Goal: Information Seeking & Learning: Learn about a topic

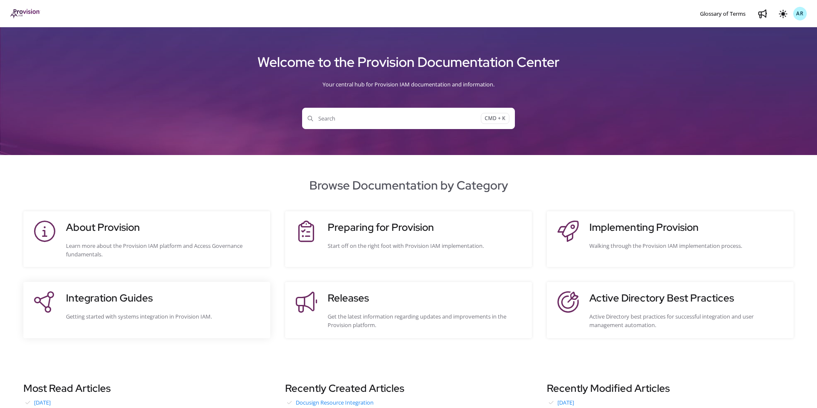
click at [133, 297] on h3 "Integration Guides" at bounding box center [164, 297] width 196 height 15
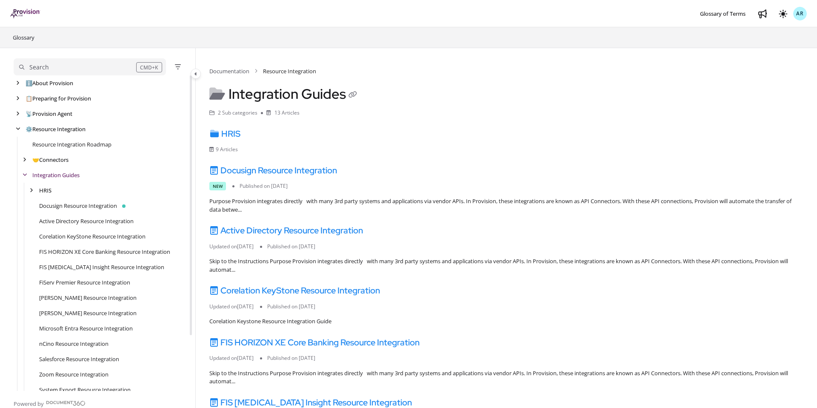
scroll to position [15, 0]
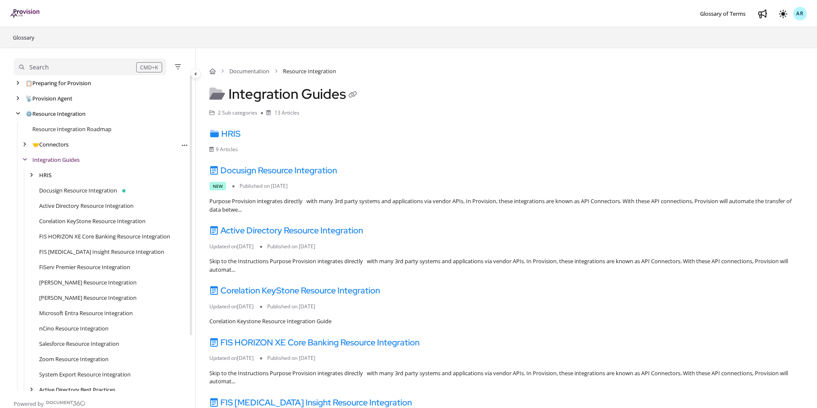
click at [56, 149] on div "🤝 Connectors Export PDF" at bounding box center [101, 144] width 175 height 15
click at [53, 146] on link "🤝 Connectors" at bounding box center [50, 144] width 37 height 9
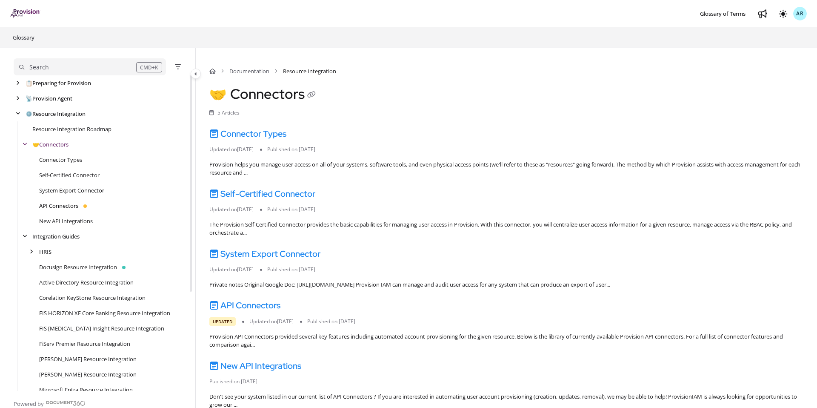
click at [63, 206] on link "API Connectors" at bounding box center [58, 205] width 39 height 9
